Goal: Information Seeking & Learning: Learn about a topic

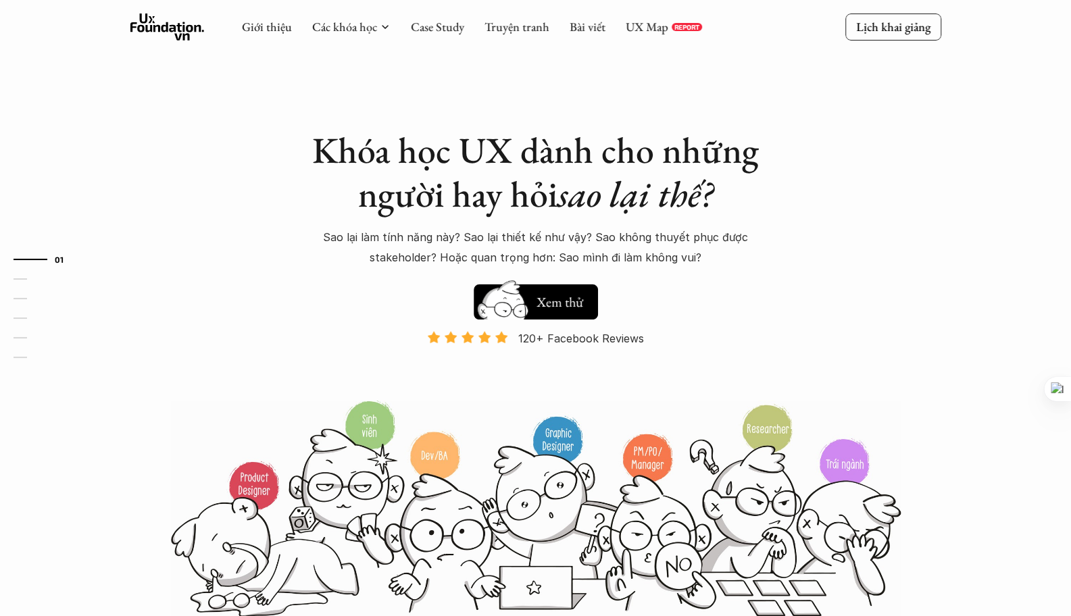
click at [662, 24] on link "UX Map" at bounding box center [647, 27] width 43 height 16
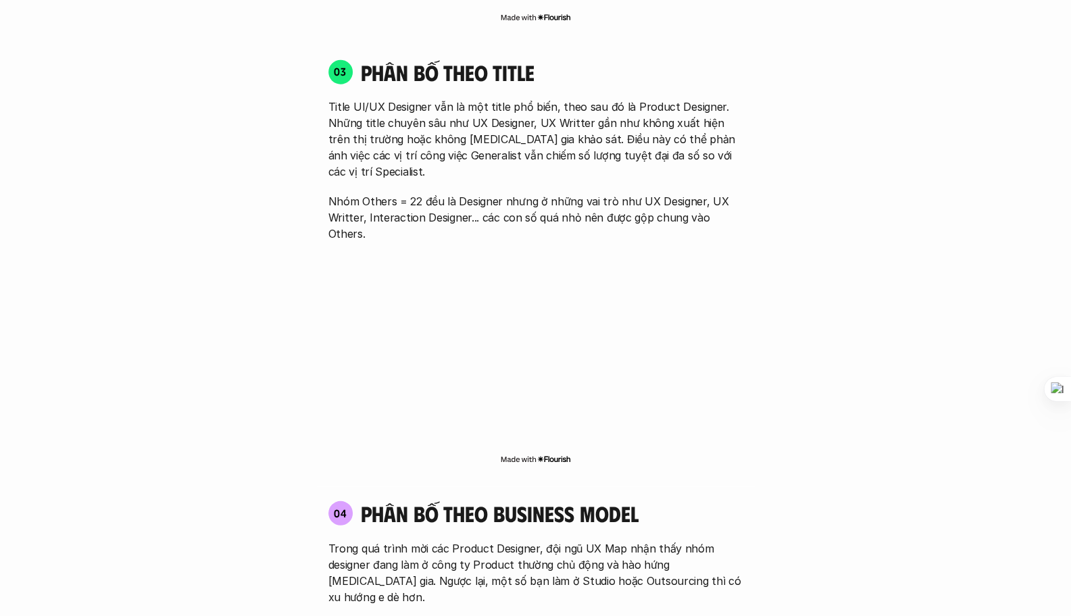
scroll to position [2037, 0]
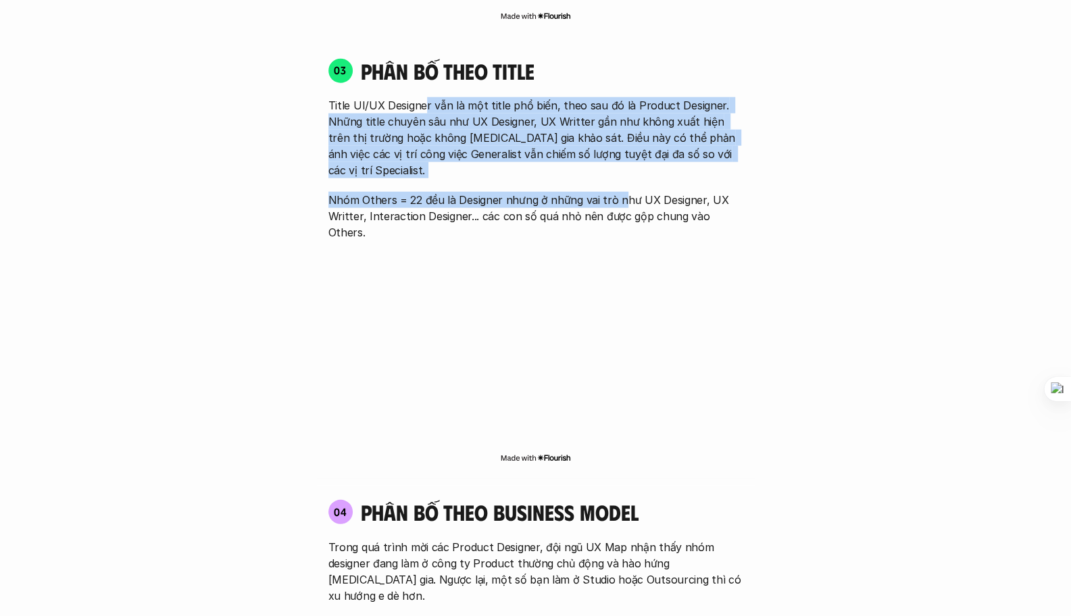
drag, startPoint x: 422, startPoint y: 87, endPoint x: 677, endPoint y: 127, distance: 258.6
click at [618, 155] on div "Title UI/UX Designer vẫn là một title phổ biến, theo sau đó là Product Designer…" at bounding box center [535, 168] width 415 height 143
click at [691, 114] on p "Title UI/UX Designer vẫn là một title phổ biến, theo sau đó là Product Designer…" at bounding box center [535, 137] width 415 height 81
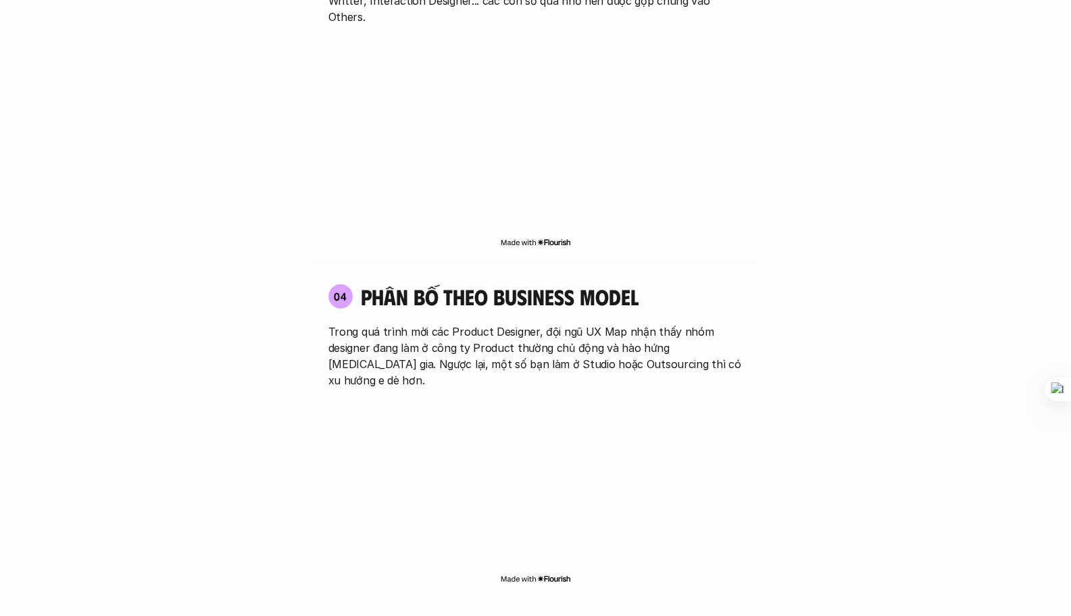
scroll to position [1774, 0]
